Goal: Information Seeking & Learning: Learn about a topic

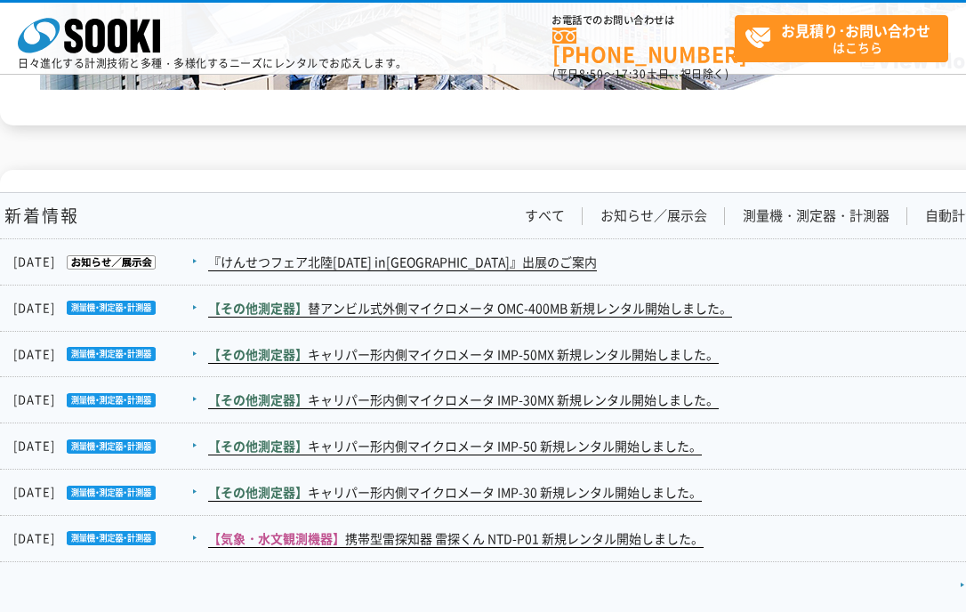
scroll to position [3074, 75]
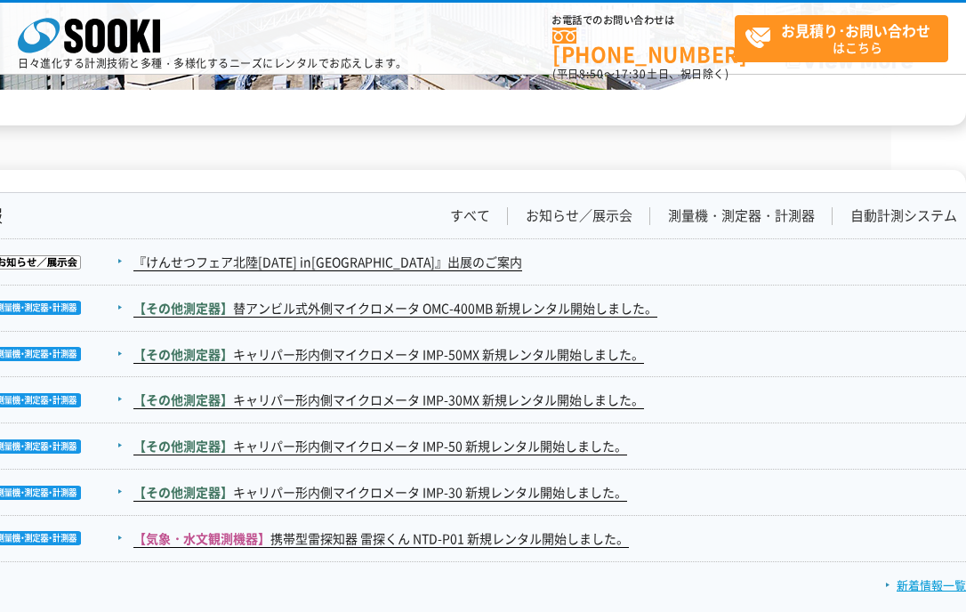
click at [939, 580] on link "新着情報一覧" at bounding box center [925, 584] width 81 height 17
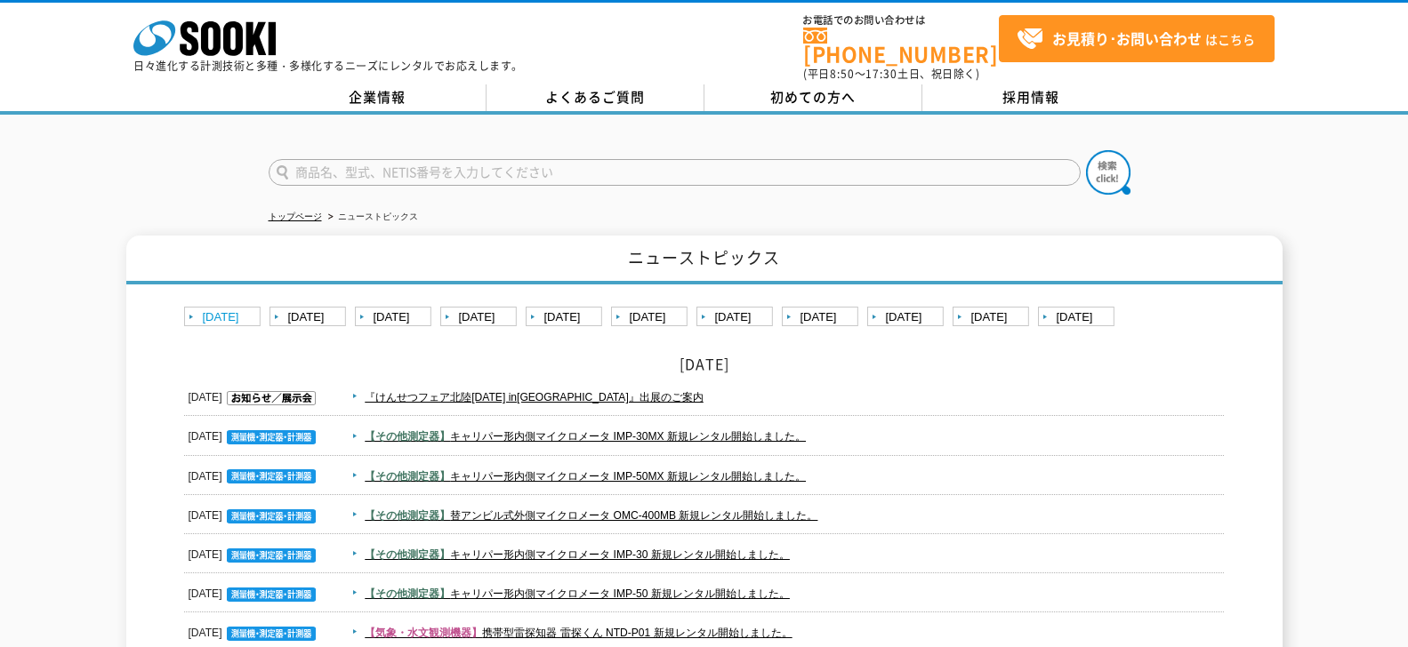
click at [234, 315] on link "2025年" at bounding box center [224, 318] width 81 height 22
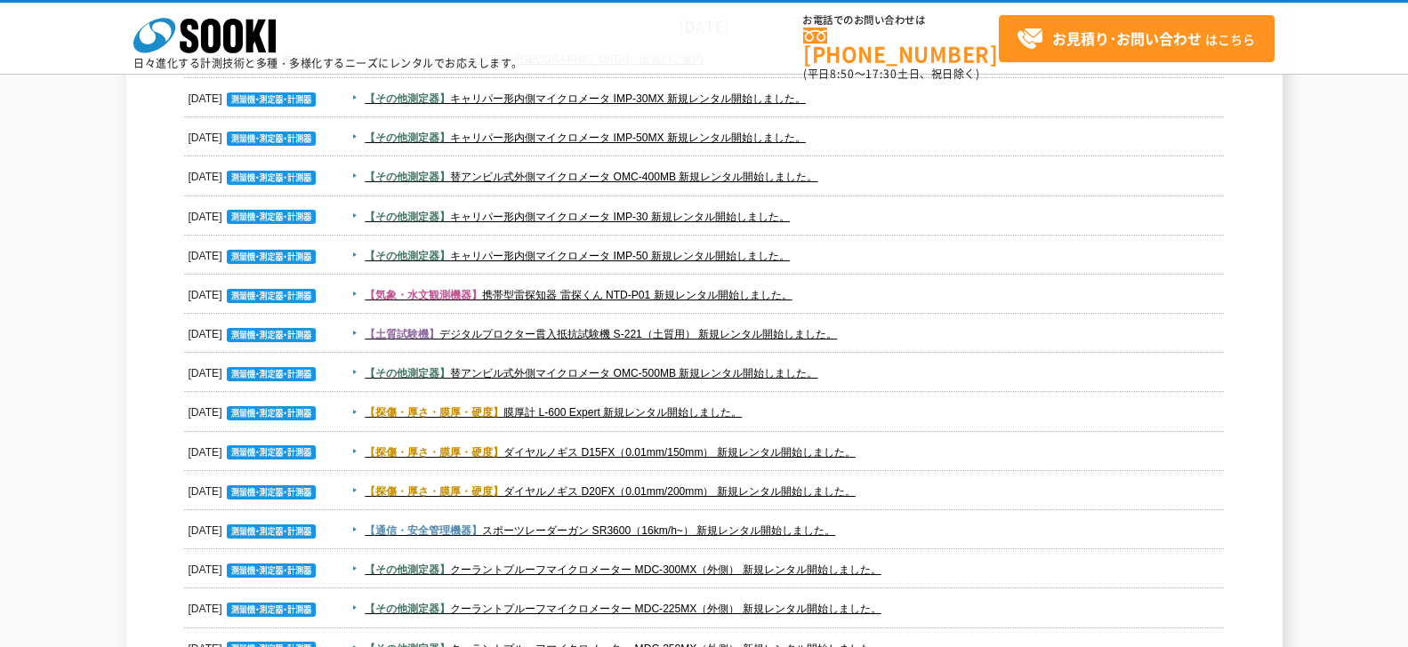
scroll to position [128, 0]
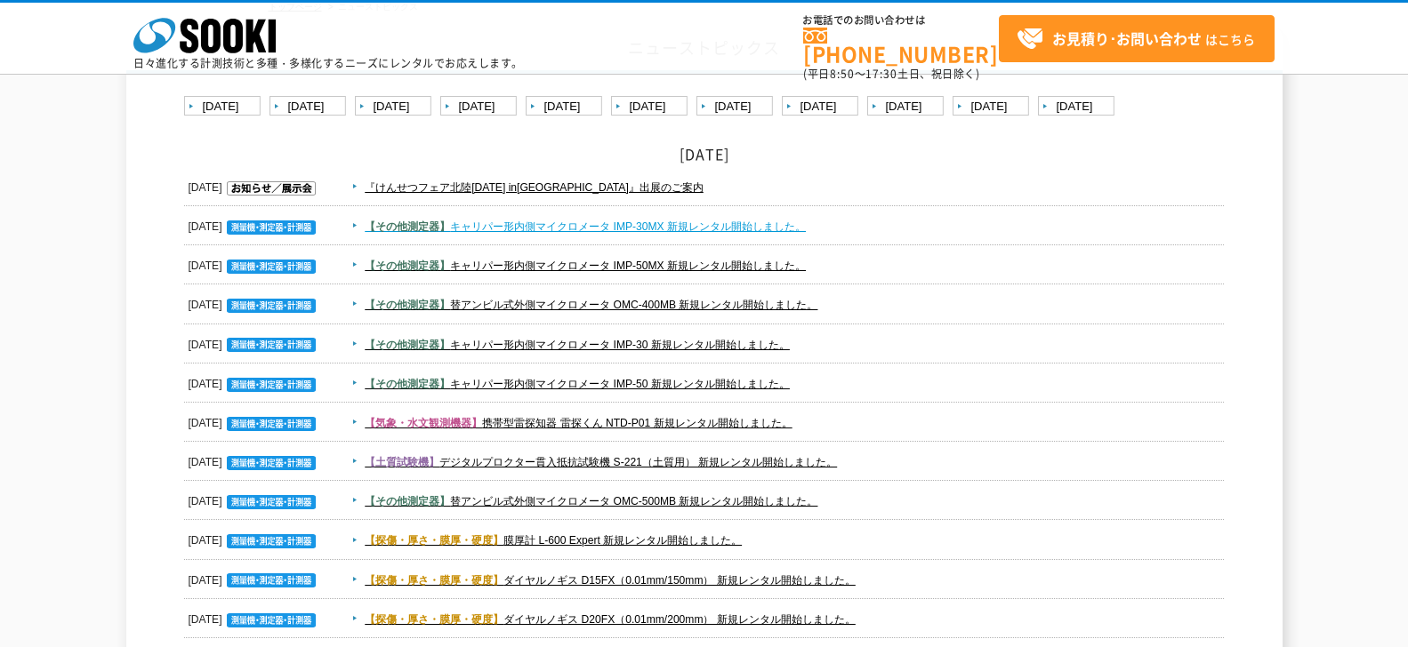
click at [496, 222] on link "【その他測定器】 キャリパー形内側マイクロメータ IMP-30MX 新規レンタル開始しました。" at bounding box center [585, 227] width 441 height 12
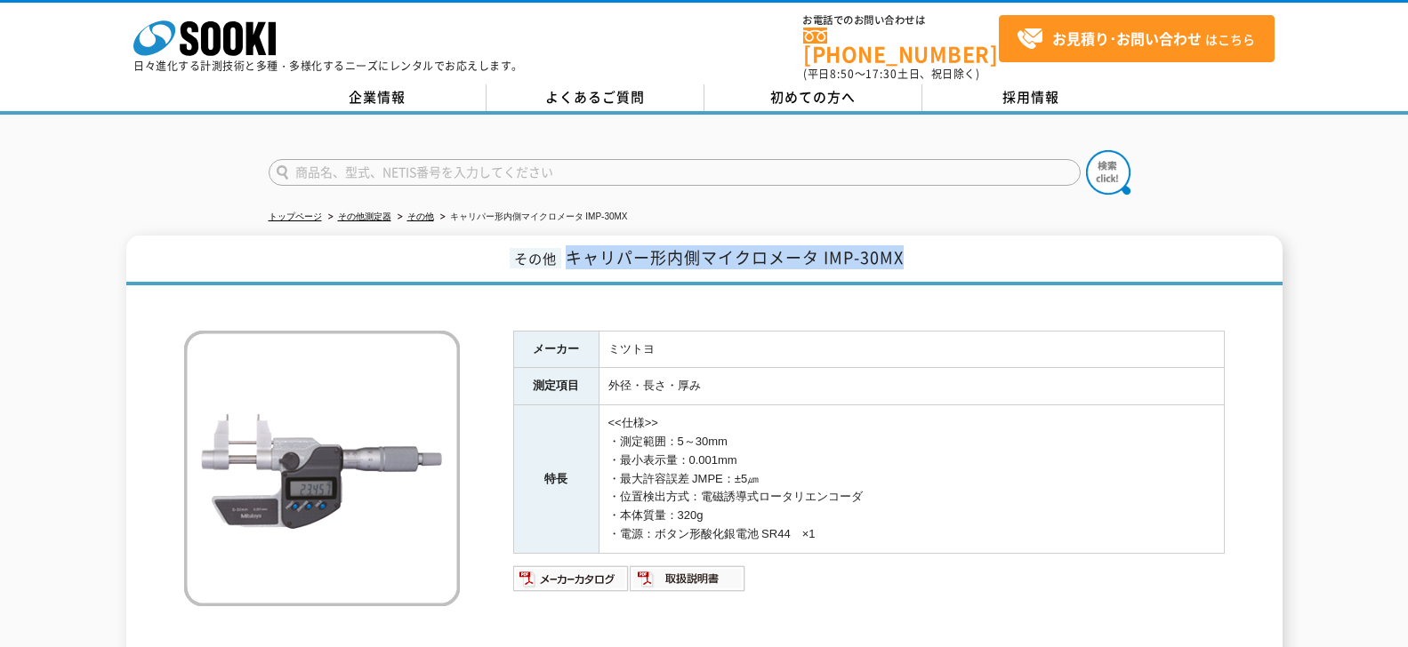
drag, startPoint x: 569, startPoint y: 253, endPoint x: 913, endPoint y: 253, distance: 343.3
click at [913, 253] on h1 "その他 キャリパー形内側マイクロメータ IMP-30MX" at bounding box center [704, 261] width 1156 height 50
copy span "キャリパー形内側マイクロメータ IMP-30MX"
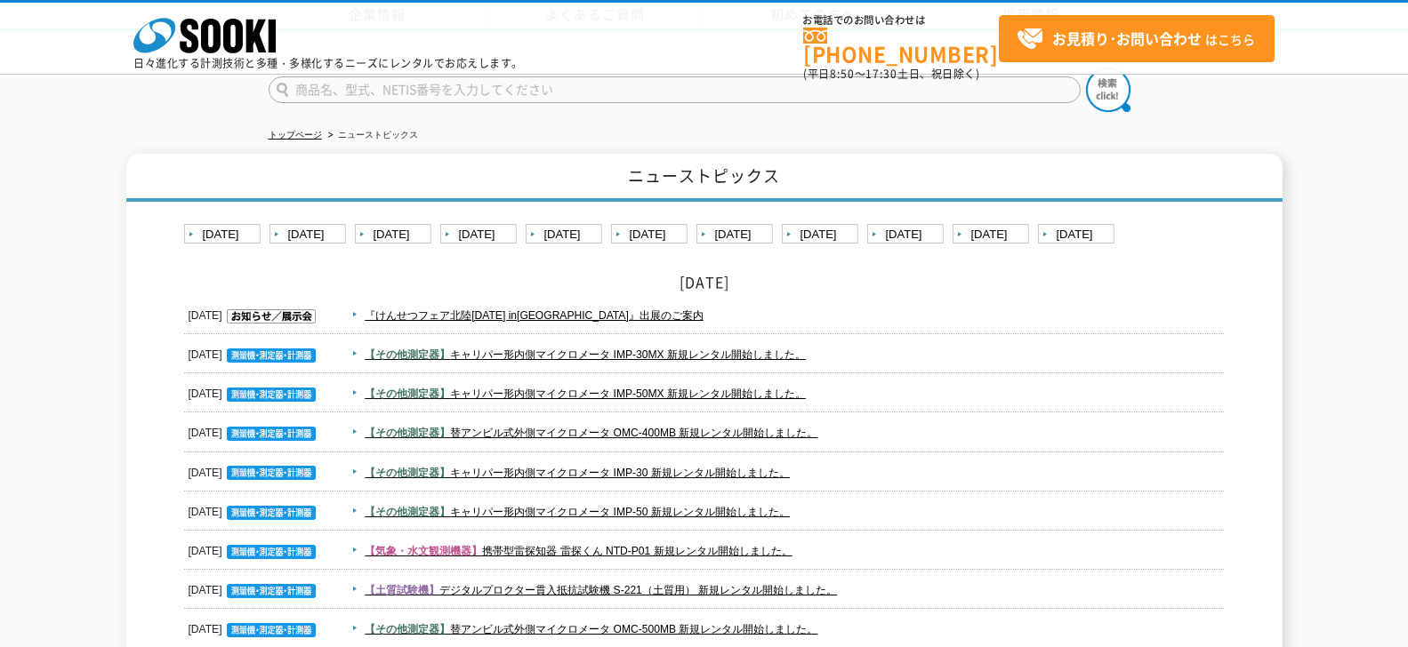
scroll to position [128, 0]
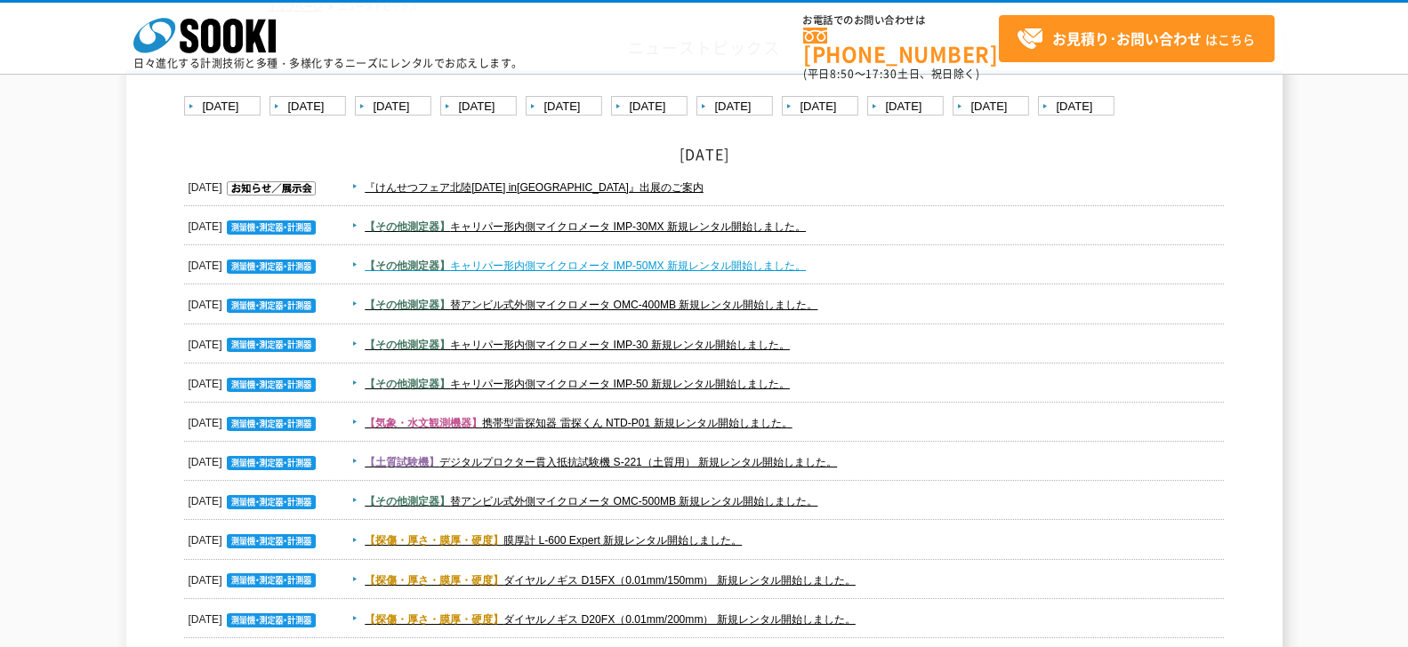
click at [628, 261] on link "【その他測定器】 キャリパー形内側マイクロメータ IMP-50MX 新規レンタル開始しました。" at bounding box center [585, 266] width 441 height 12
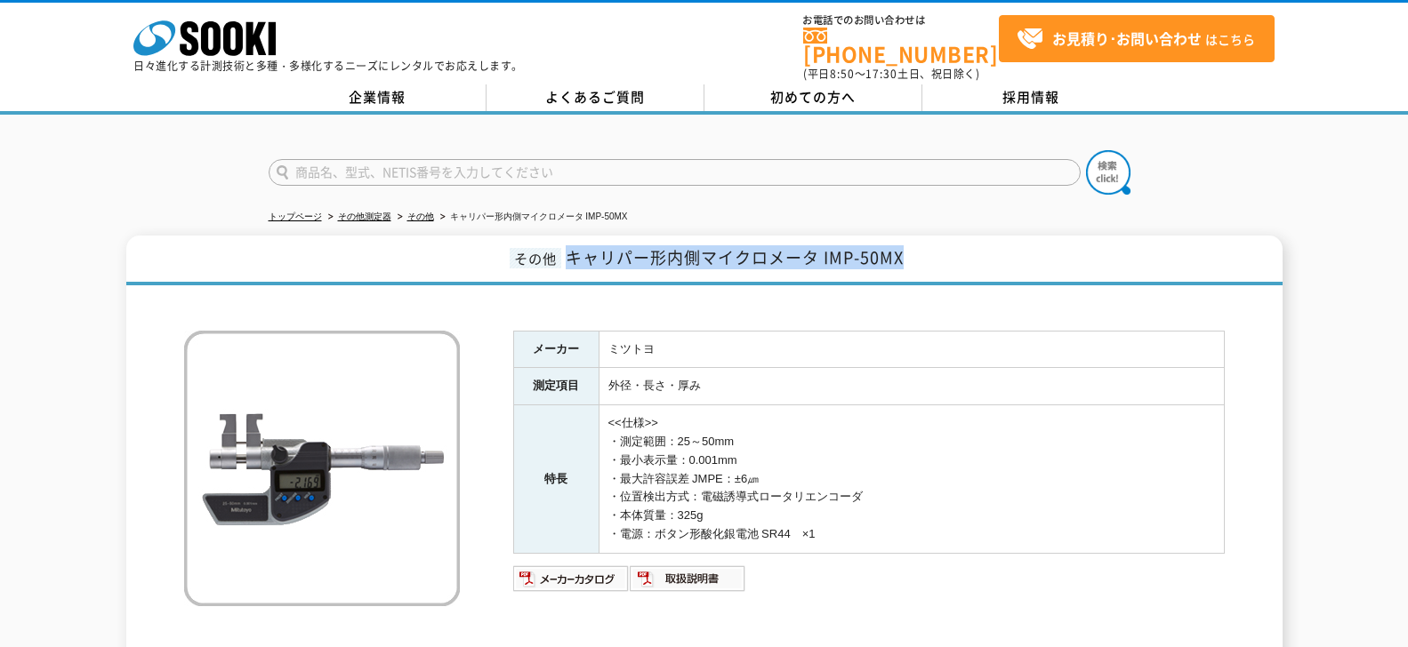
drag, startPoint x: 572, startPoint y: 257, endPoint x: 947, endPoint y: 262, distance: 375.4
click at [947, 262] on h1 "その他 キャリパー形内側マイクロメータ IMP-50MX" at bounding box center [704, 261] width 1156 height 50
copy span "キャリパー形内側マイクロメータ IMP-50MX"
drag, startPoint x: 1108, startPoint y: 415, endPoint x: 1058, endPoint y: 343, distance: 88.1
click at [1102, 408] on td "<<仕様>> ・測定範囲：25～50mm ・最小表示量：0.001mm ・最大許容誤差 JMPE：±6㎛ ・位置検出方式：電磁誘導式ロータリエンコーダ ・本体…" at bounding box center [911, 480] width 625 height 149
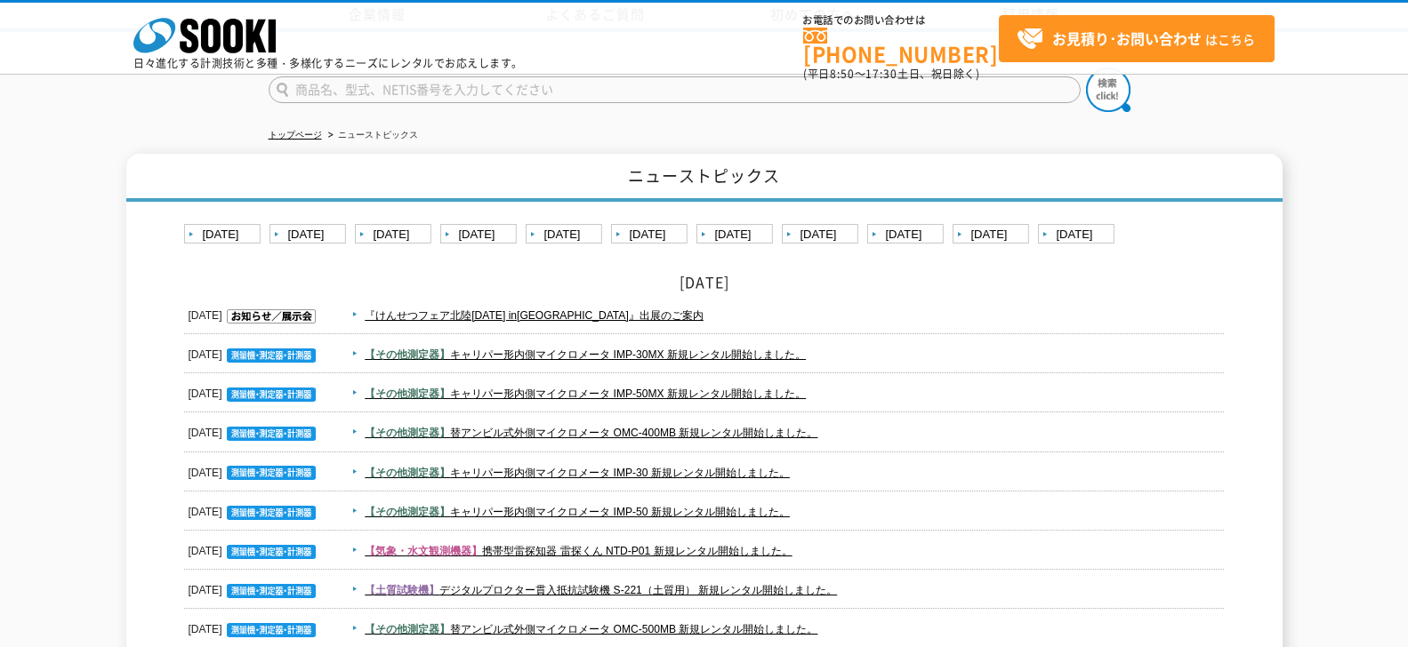
scroll to position [128, 0]
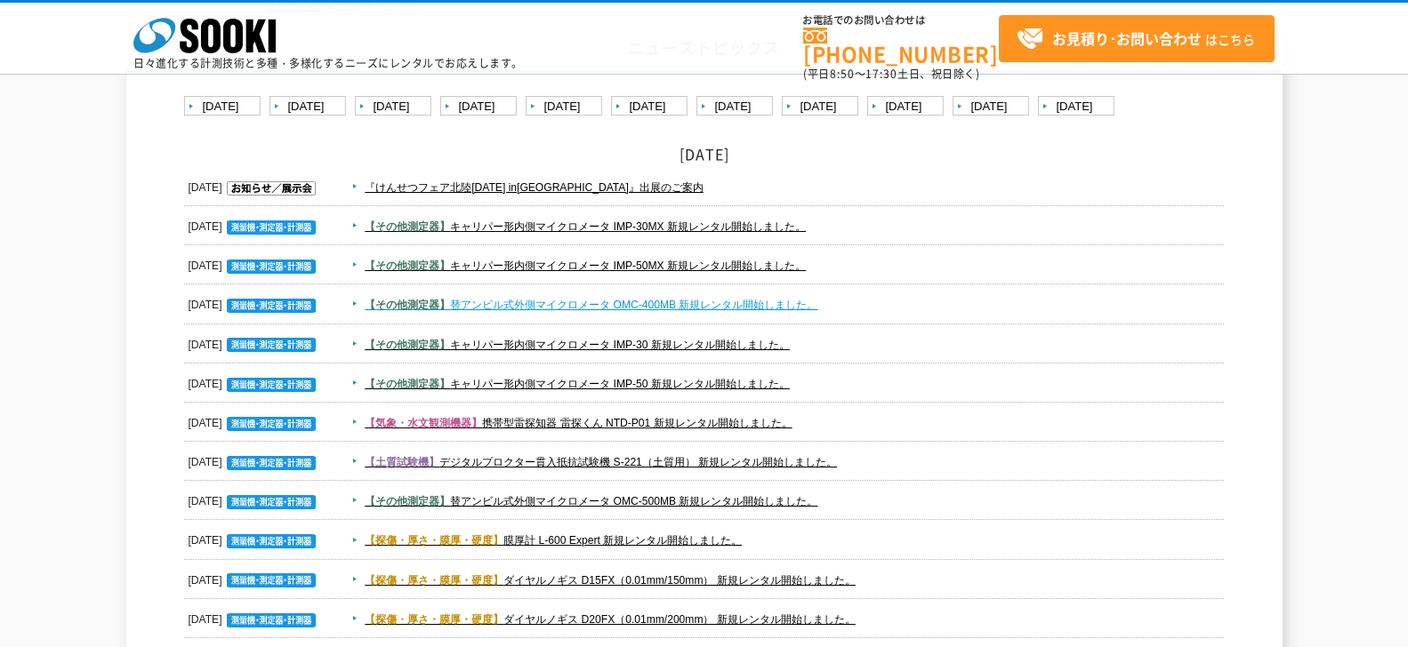
click at [539, 307] on link "【その他測定器】 替アンビル式外側マイクロメータ OMC-400MB 新規レンタル開始しました。" at bounding box center [591, 305] width 453 height 12
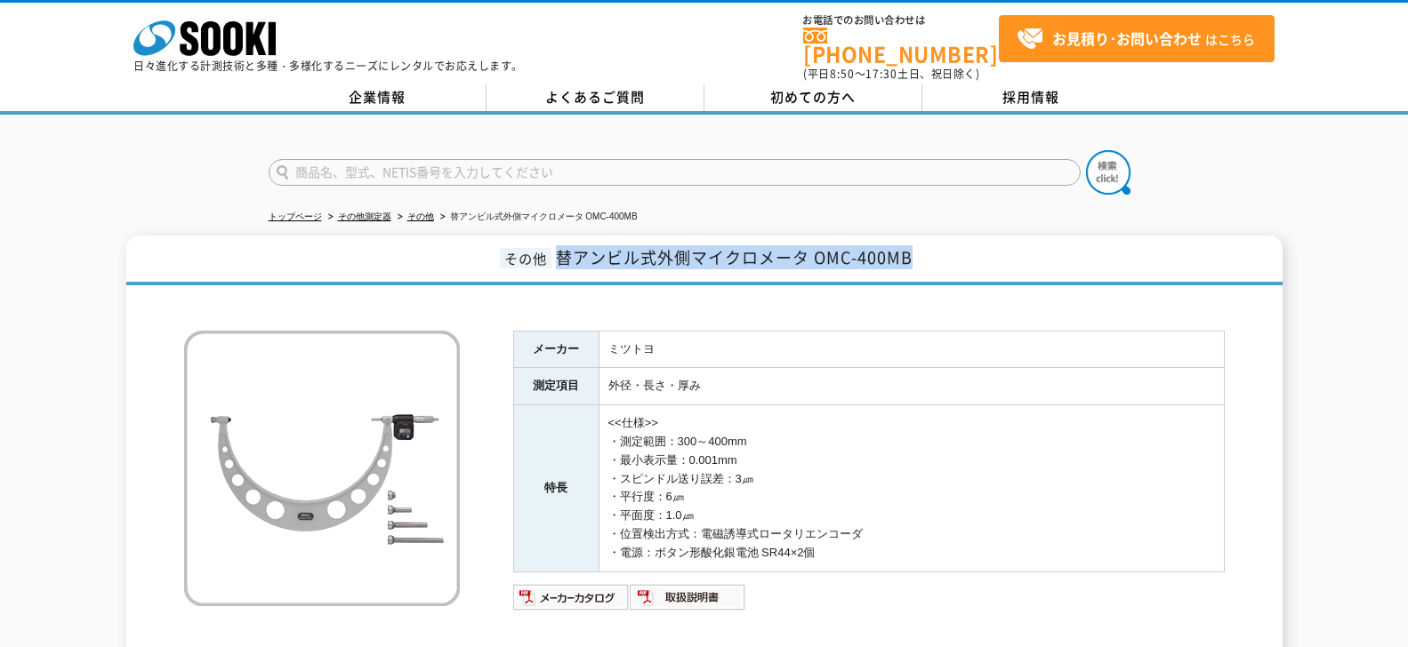
drag, startPoint x: 559, startPoint y: 245, endPoint x: 910, endPoint y: 259, distance: 350.7
click at [910, 259] on span "替アンビル式外側マイクロメータ OMC-400MB" at bounding box center [734, 257] width 357 height 24
copy span "替アンビル式外側マイクロメータ OMC-400MB"
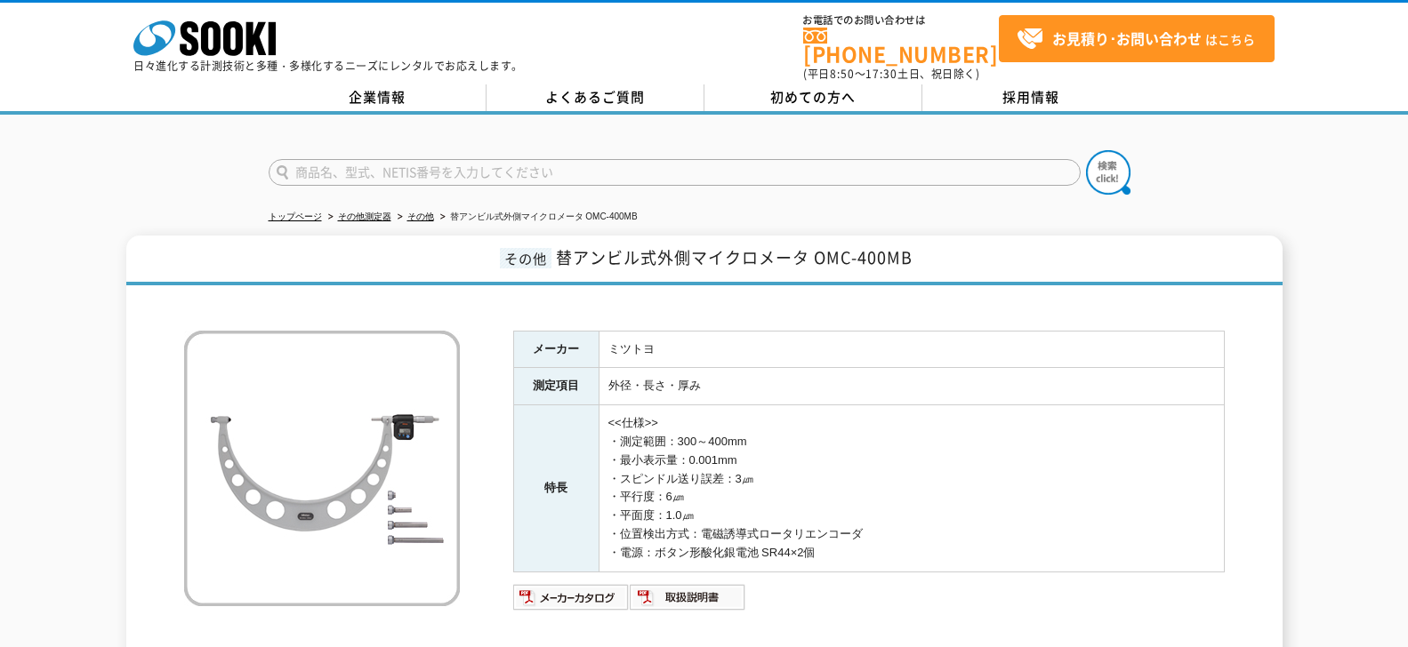
click at [993, 383] on td "外径・長さ・厚み" at bounding box center [911, 386] width 625 height 37
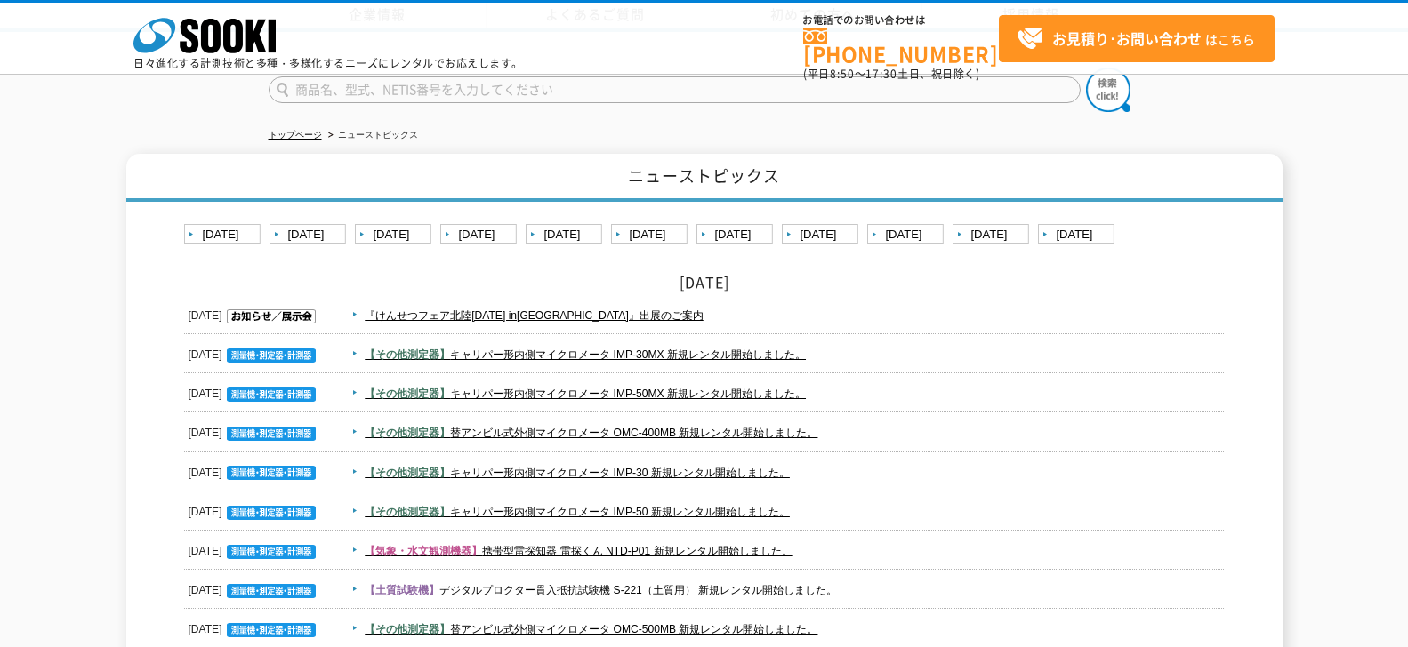
scroll to position [128, 0]
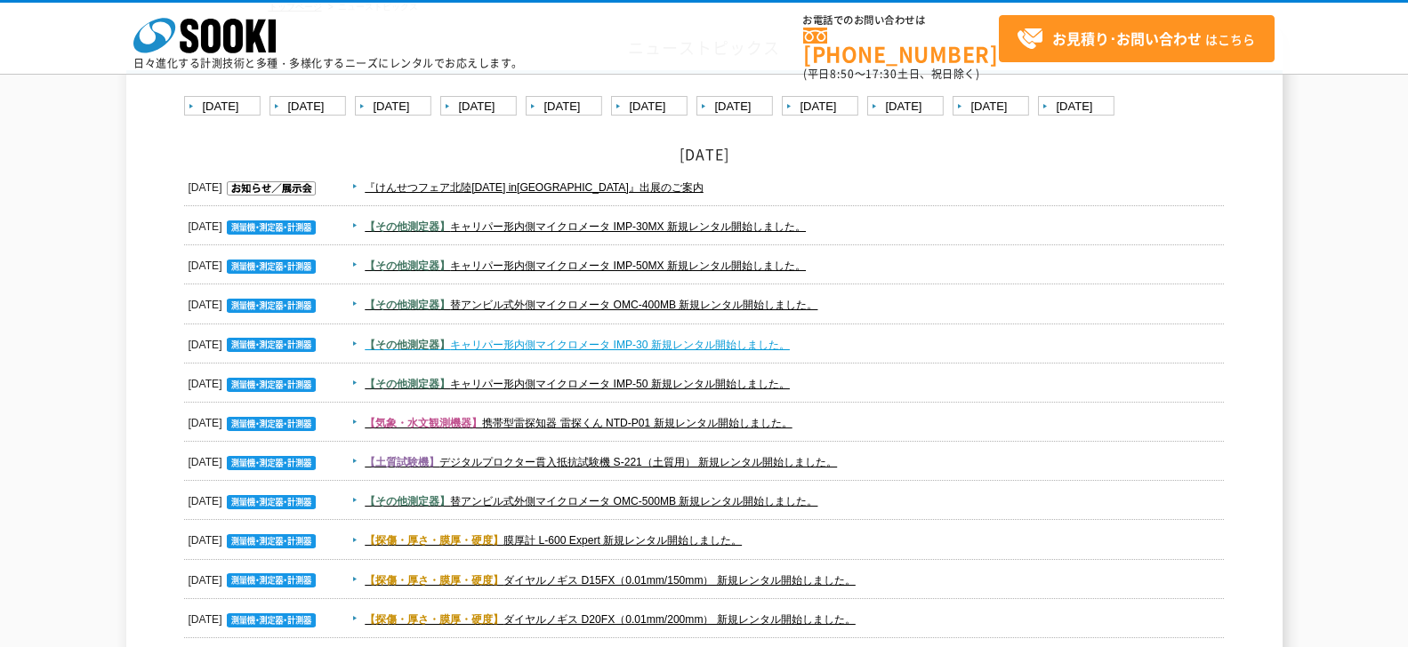
click at [672, 343] on link "【その他測定器】 キャリパー形内側マイクロメータ IMP-30 新規レンタル開始しました。" at bounding box center [577, 345] width 425 height 12
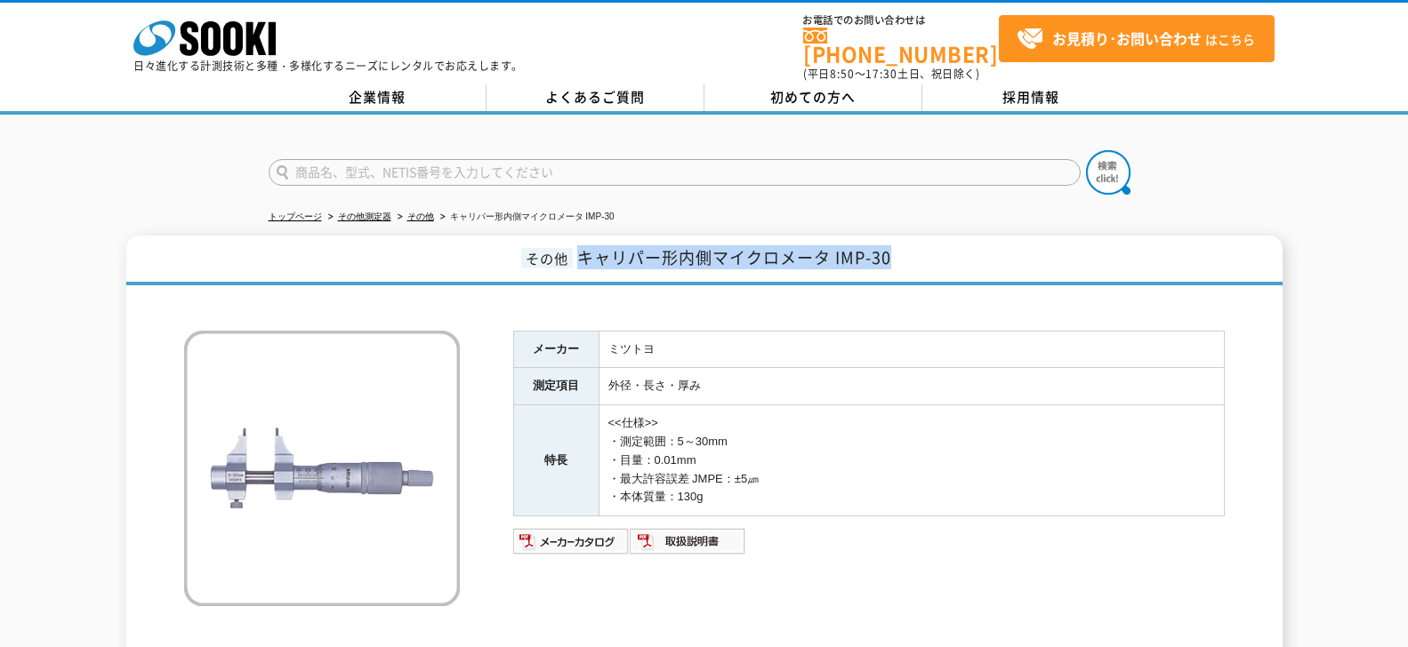
drag, startPoint x: 579, startPoint y: 248, endPoint x: 922, endPoint y: 243, distance: 343.4
click at [922, 243] on h1 "その他 キャリパー形内側マイクロメータ IMP-30" at bounding box center [704, 261] width 1156 height 50
copy span "キャリパー形内側マイクロメータ IMP-30"
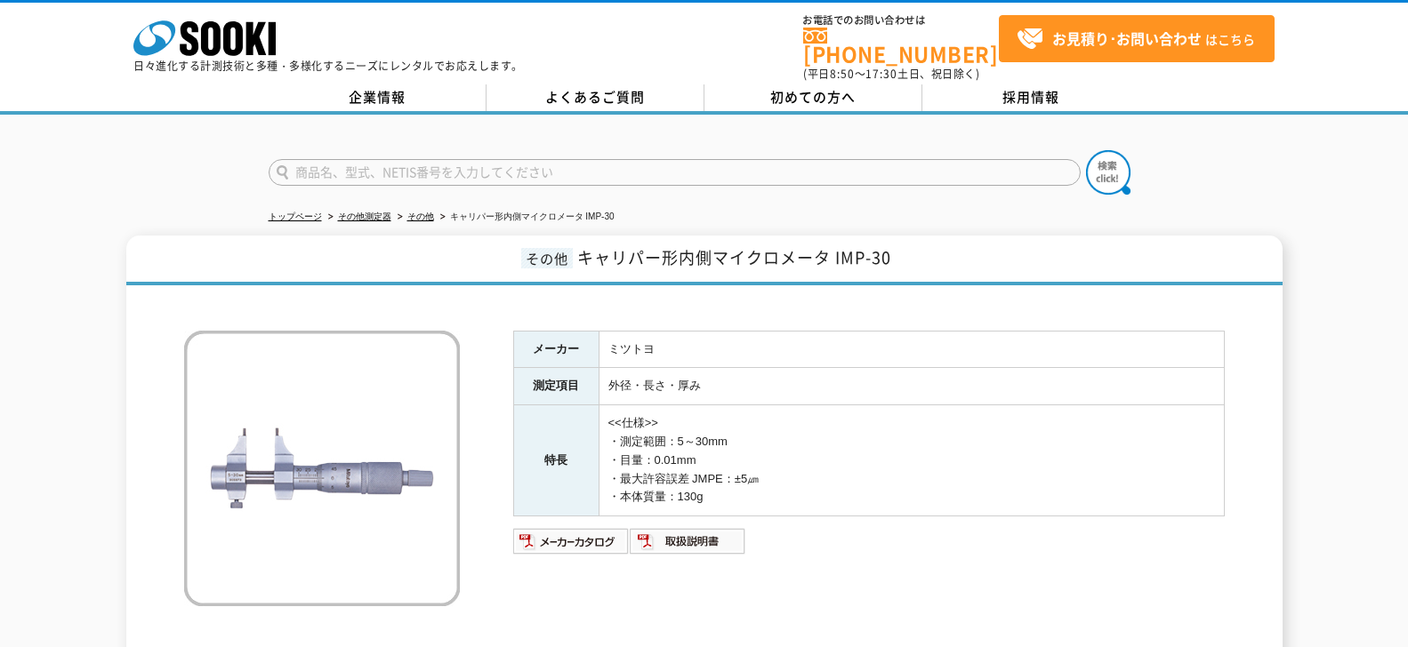
click at [832, 377] on td "外径・長さ・厚み" at bounding box center [911, 386] width 625 height 37
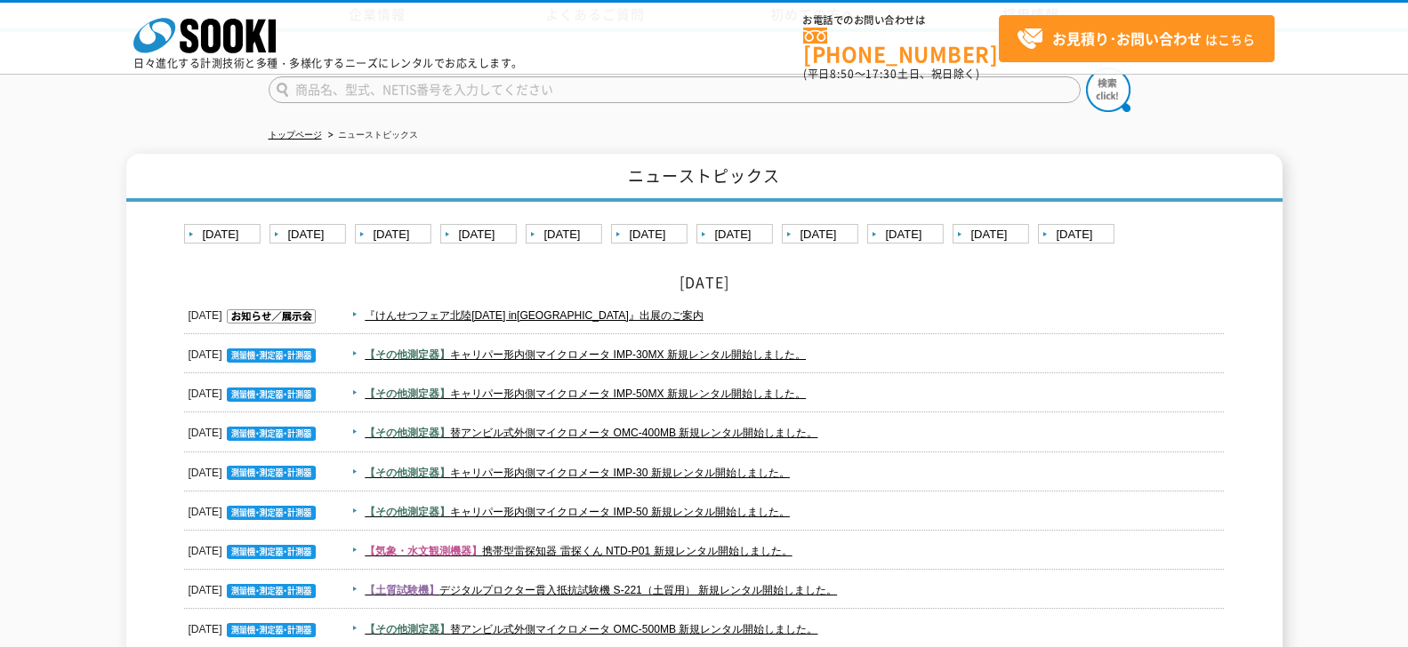
scroll to position [128, 0]
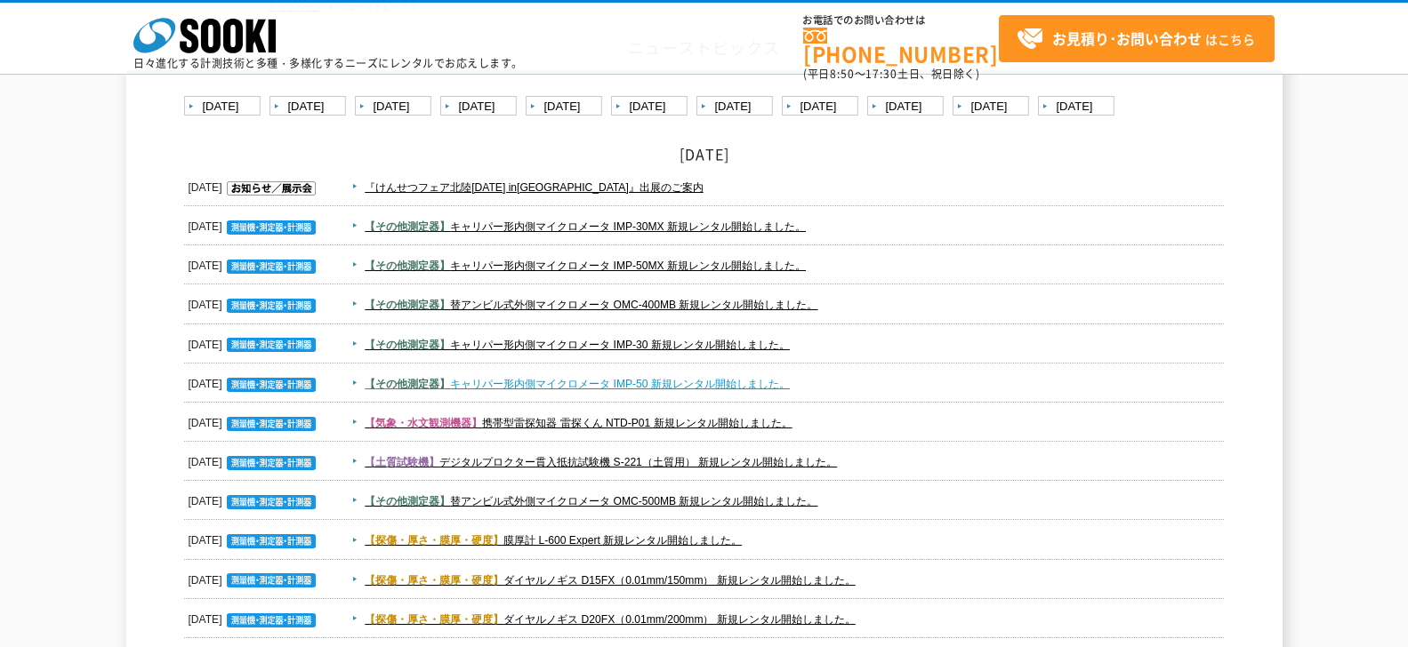
click at [519, 383] on link "【その他測定器】 キャリパー形内側マイクロメータ IMP-50 新規レンタル開始しました。" at bounding box center [577, 384] width 425 height 12
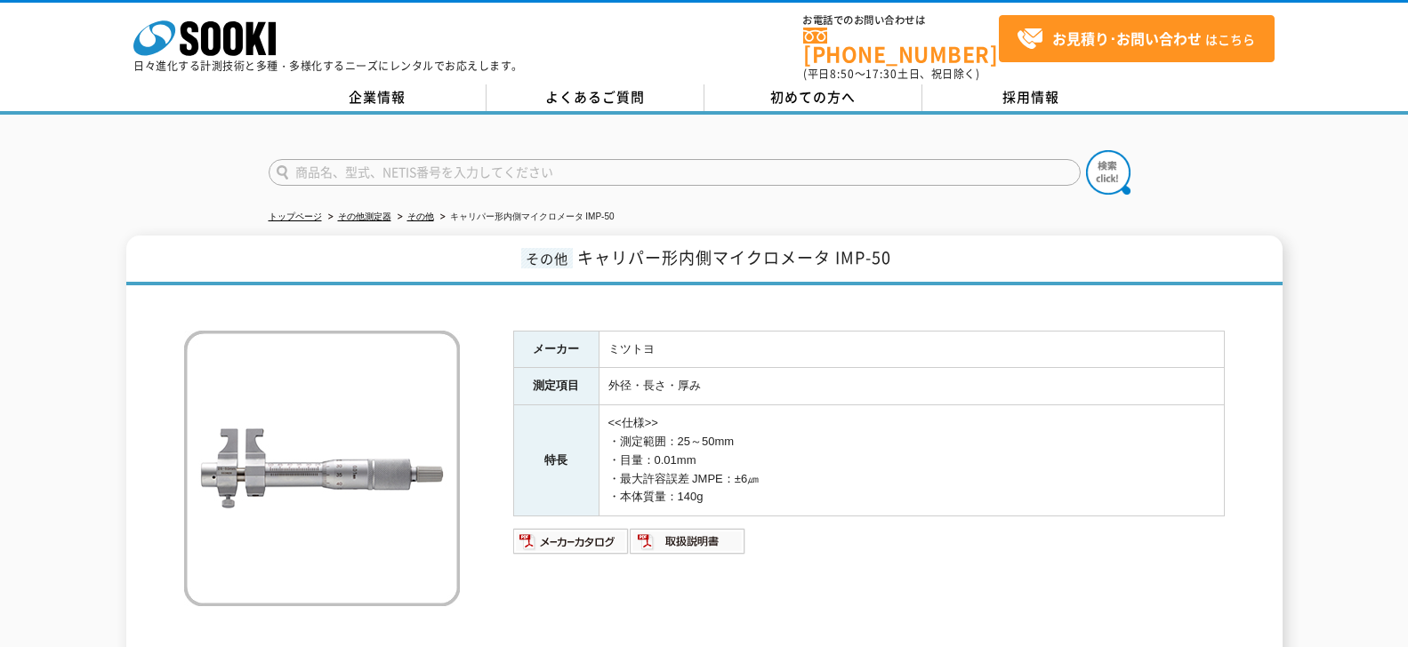
click at [786, 259] on span "キャリパー形内側マイクロメータ IMP-50" at bounding box center [734, 257] width 314 height 24
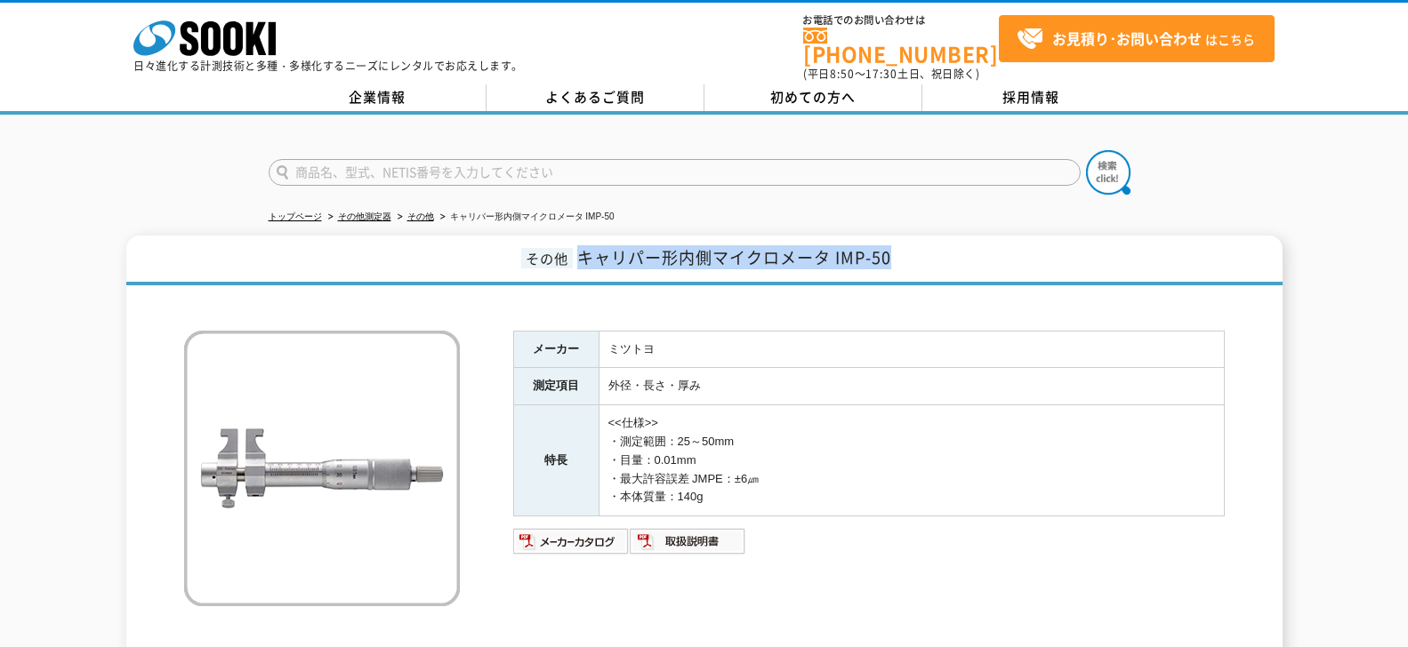
drag, startPoint x: 581, startPoint y: 255, endPoint x: 910, endPoint y: 266, distance: 329.3
click at [910, 266] on h1 "その他 キャリパー形内側マイクロメータ IMP-50" at bounding box center [704, 261] width 1156 height 50
copy span "キャリパー形内側マイクロメータ IMP-50"
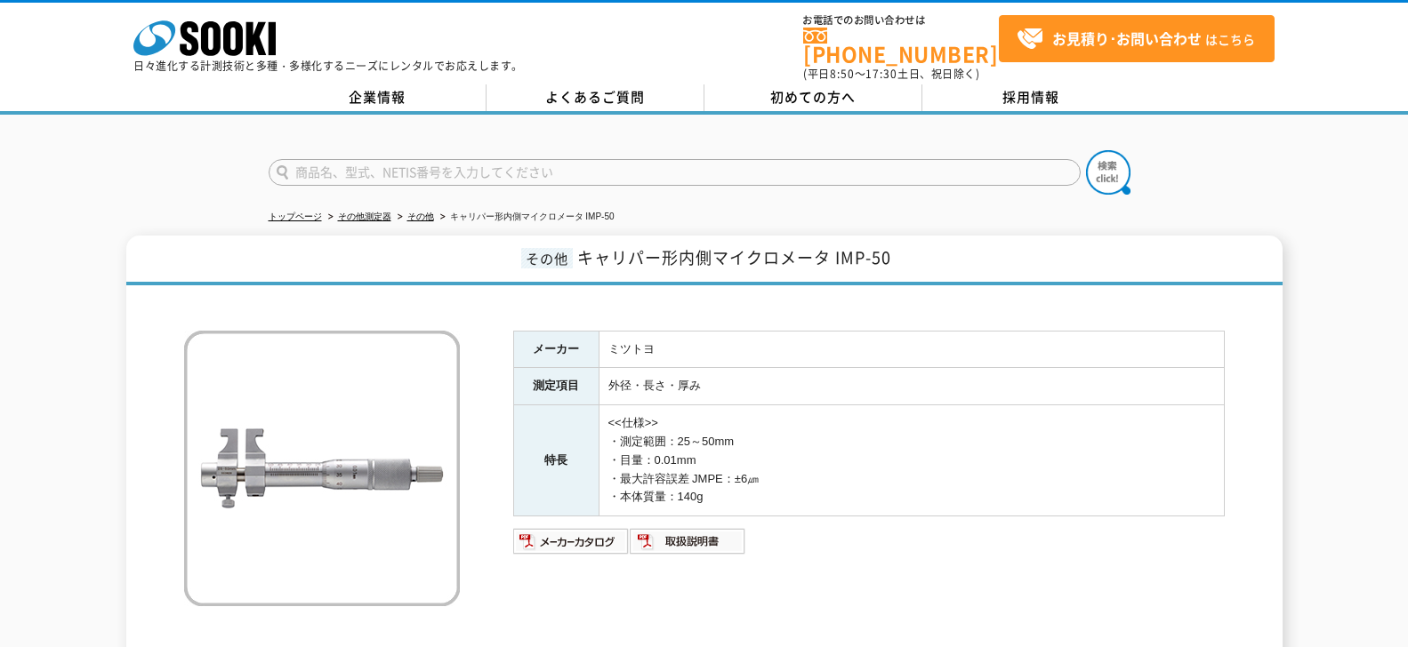
click at [964, 415] on td "<<仕様>> ・測定範囲：25～50mm ・目量：0.01mm ・最大許容誤差 JMPE：±6㎛ ・本体質量：140g" at bounding box center [911, 461] width 625 height 111
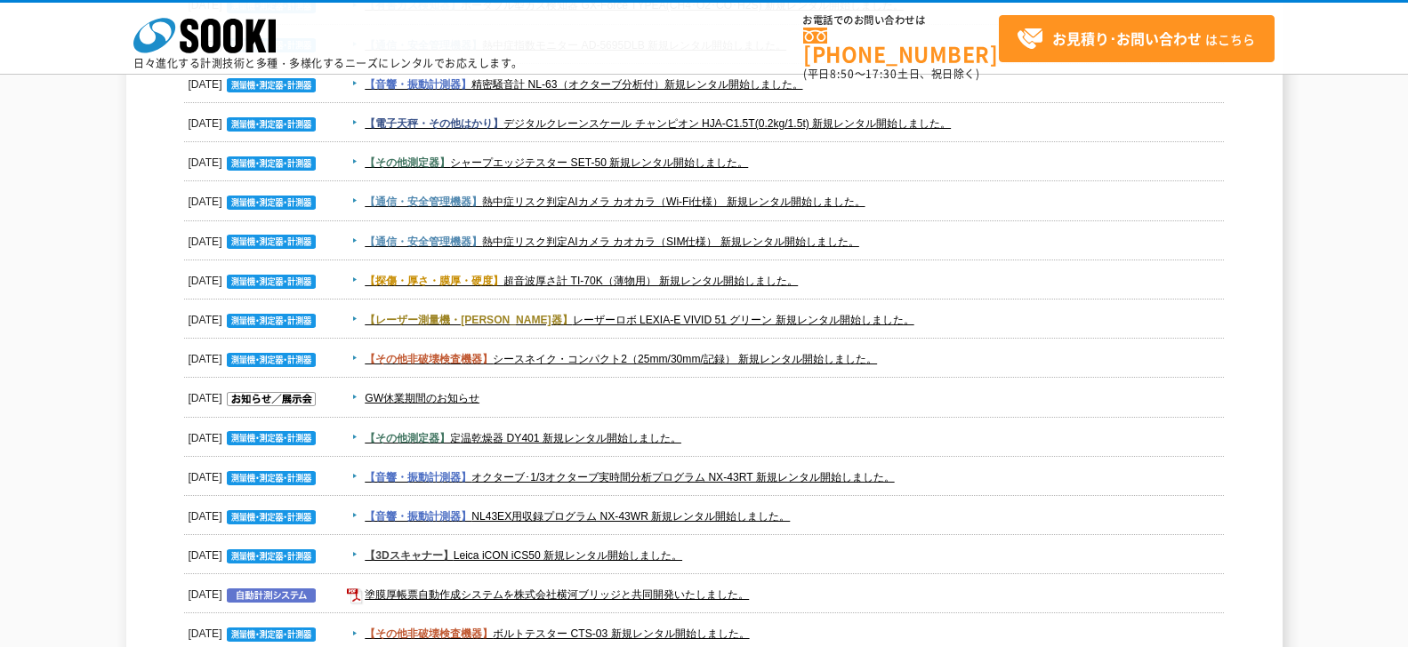
scroll to position [2049, 0]
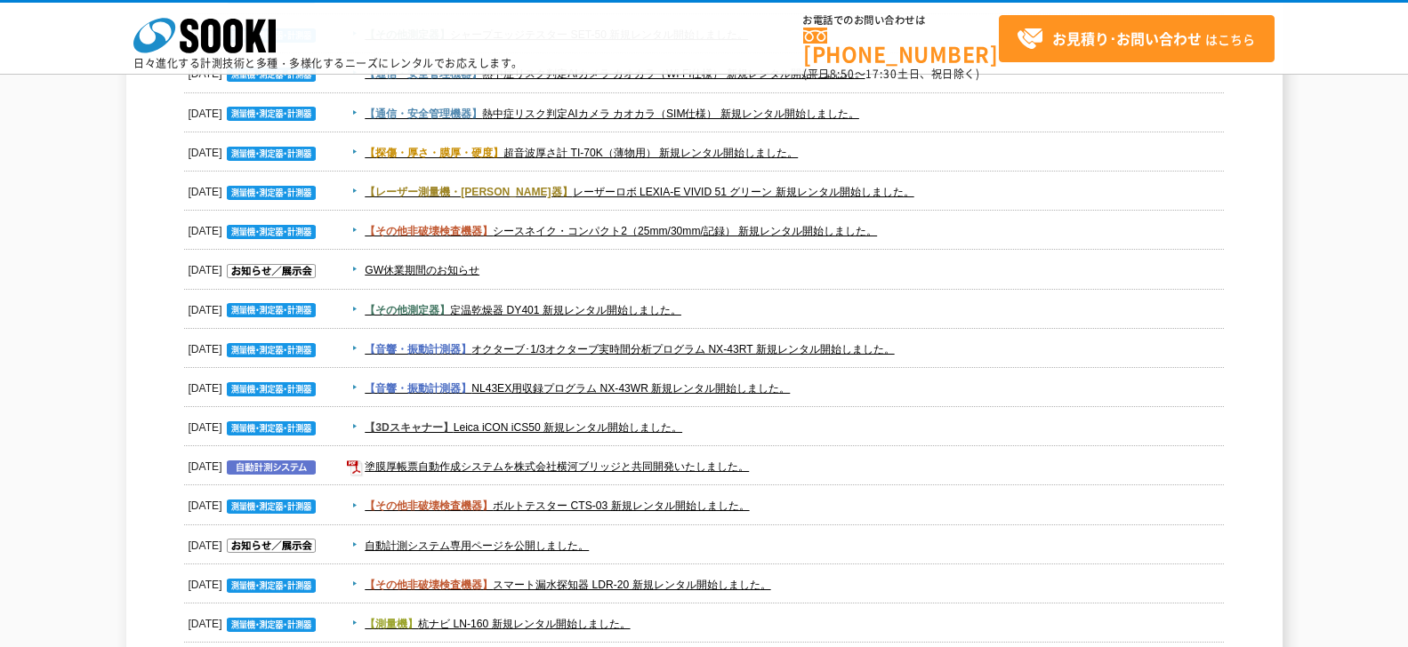
click at [1125, 359] on dd "【音響・振動計測器】 オクターブ･1/3オクターブ実時間分析プログラム NX-43RT 新規レンタル開始しました。" at bounding box center [704, 349] width 1041 height 39
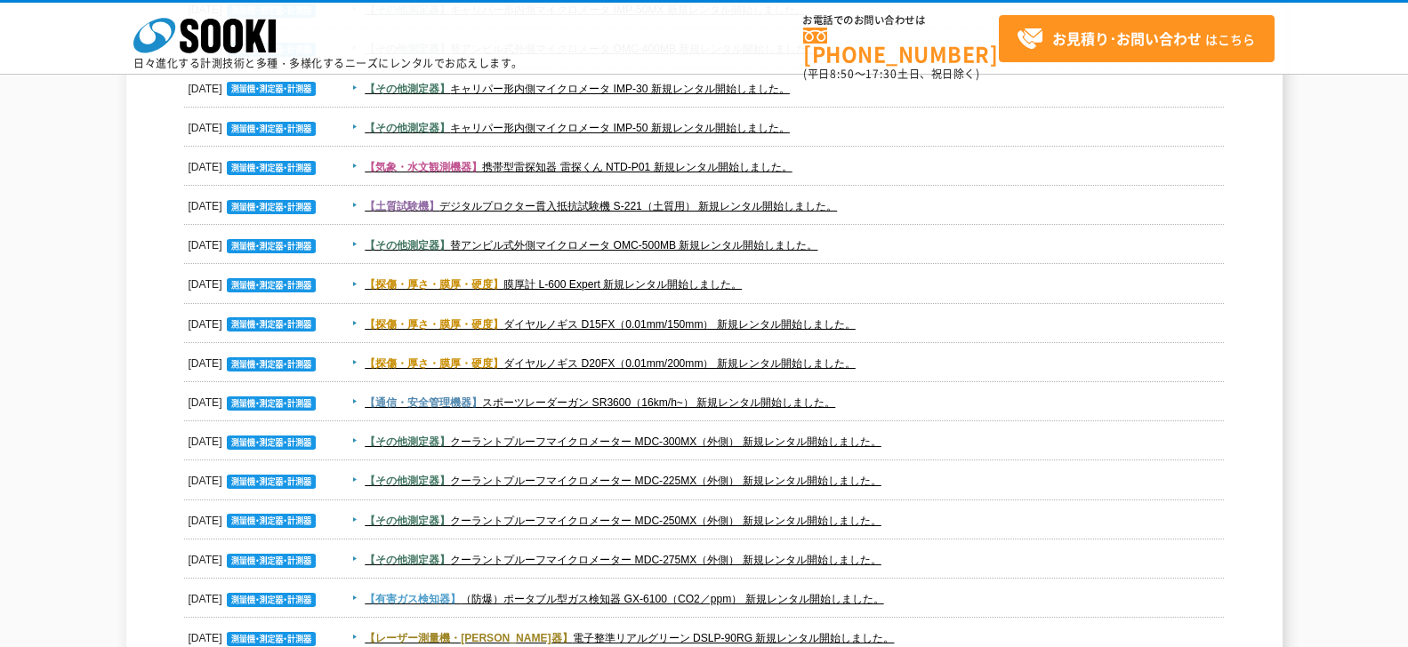
scroll to position [128, 0]
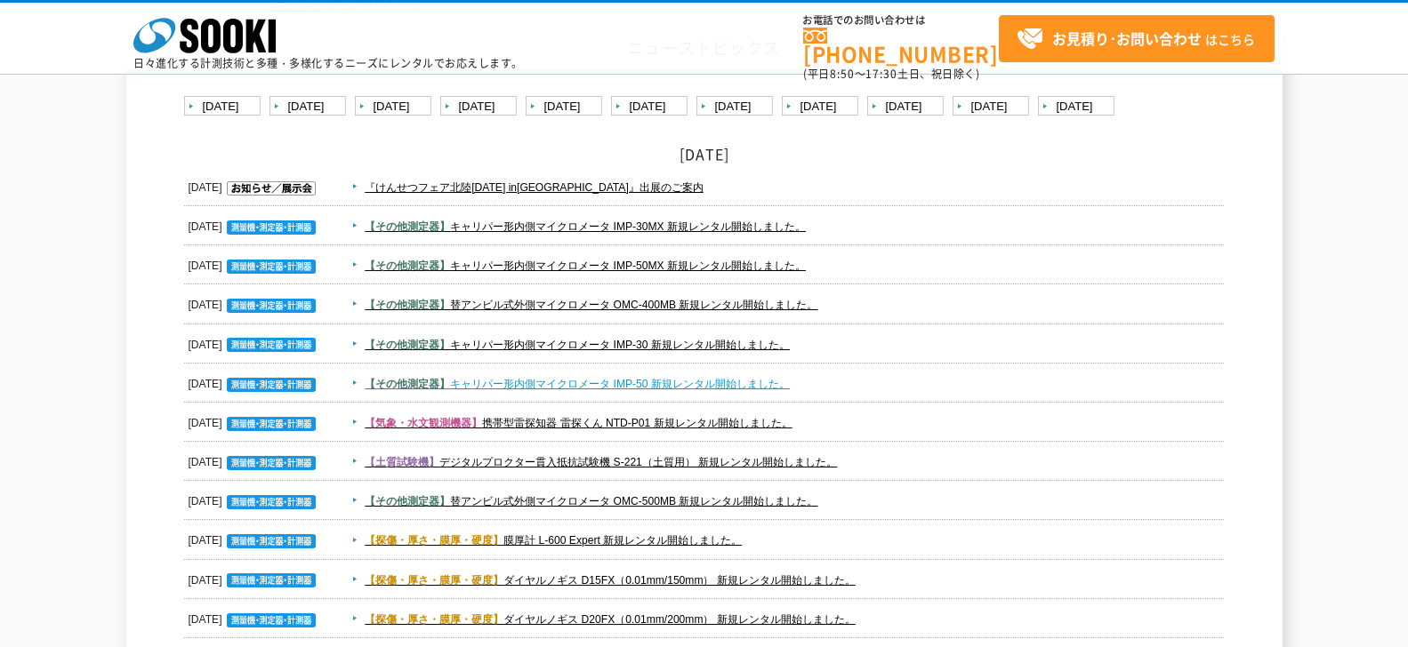
click at [647, 382] on link "【その他測定器】 キャリパー形内側マイクロメータ IMP-50 新規レンタル開始しました。" at bounding box center [577, 384] width 425 height 12
